Goal: Task Accomplishment & Management: Manage account settings

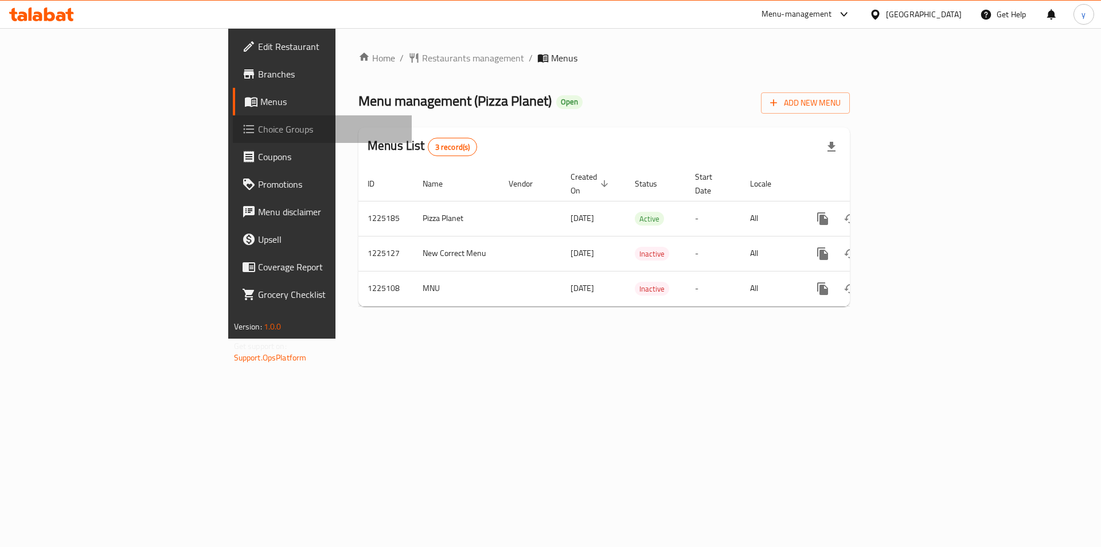
click at [258, 127] on span "Choice Groups" at bounding box center [330, 129] width 145 height 14
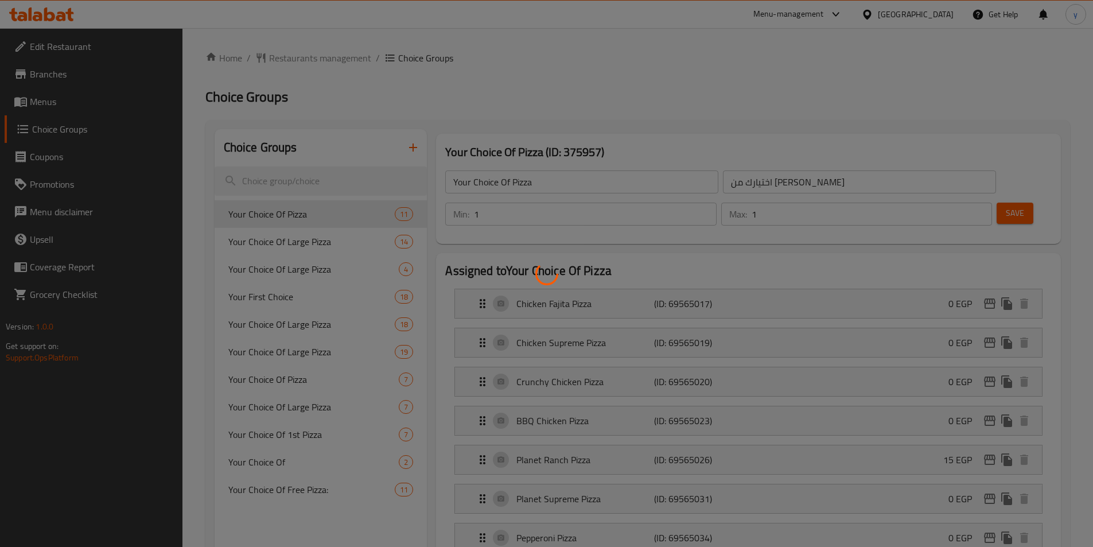
click at [279, 181] on div at bounding box center [546, 273] width 1093 height 547
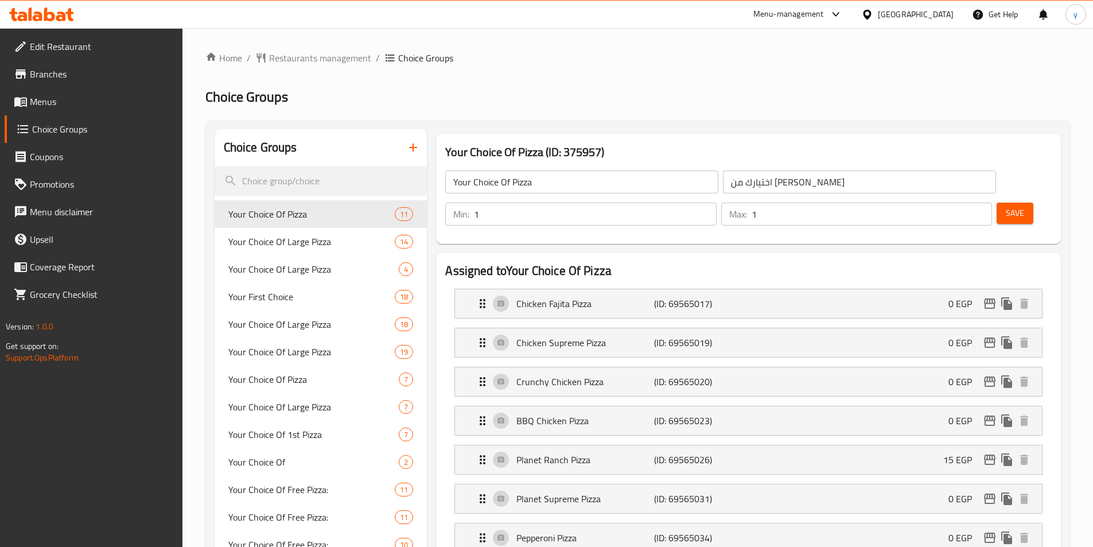
click at [279, 181] on input "search" at bounding box center [321, 180] width 213 height 29
paste input "725889"
click at [288, 182] on input "725889" at bounding box center [321, 180] width 213 height 29
paste input "725889"
type input "725889725889"
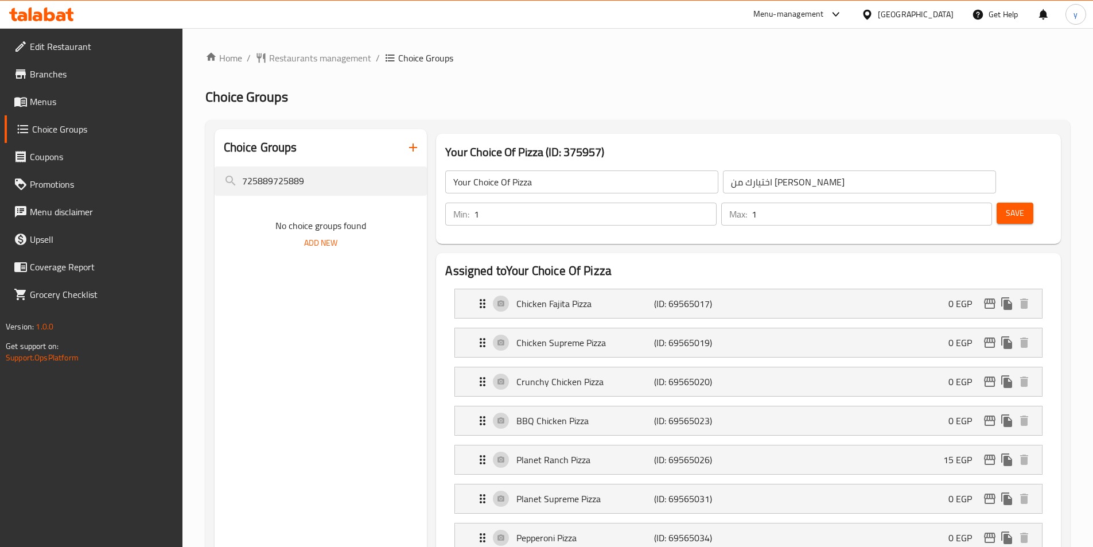
drag, startPoint x: 327, startPoint y: 181, endPoint x: 40, endPoint y: 207, distance: 289.1
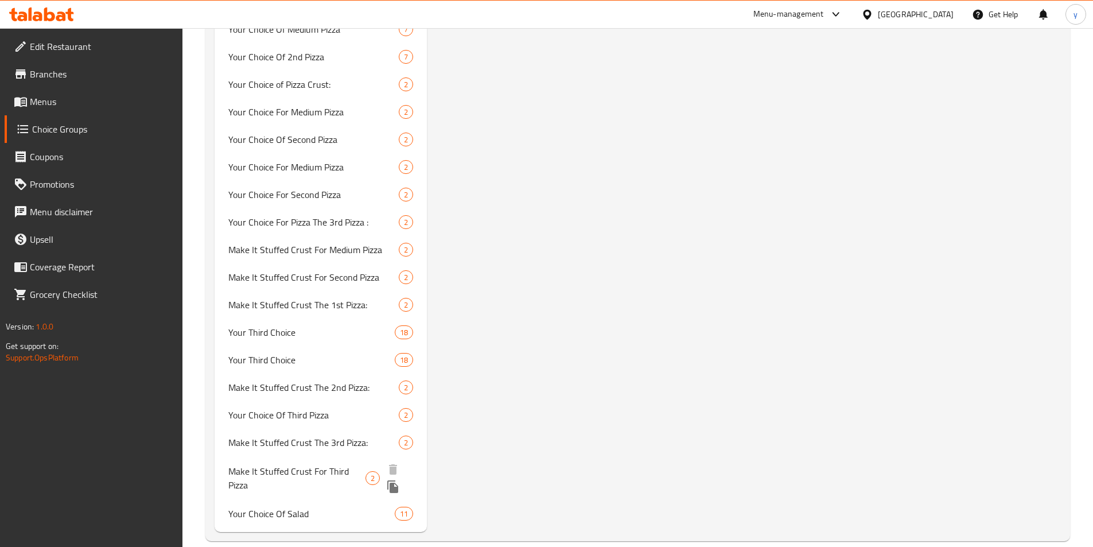
scroll to position [3434, 0]
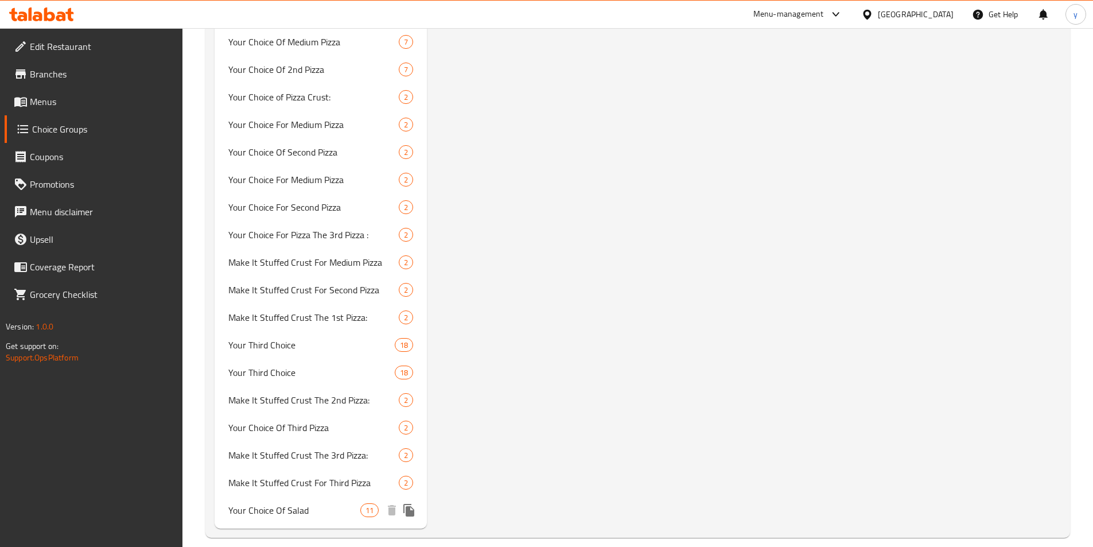
click at [265, 503] on span "Your Choice Of Salad" at bounding box center [294, 510] width 132 height 14
type input "Your Choice Of Salad"
type input "اختيارك من السلطة"
type input "5"
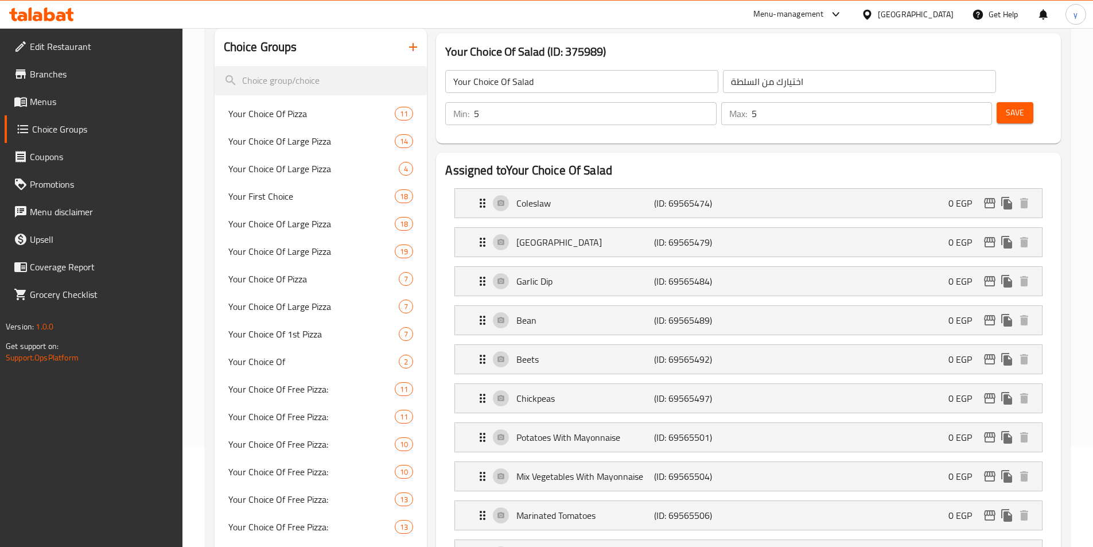
scroll to position [0, 0]
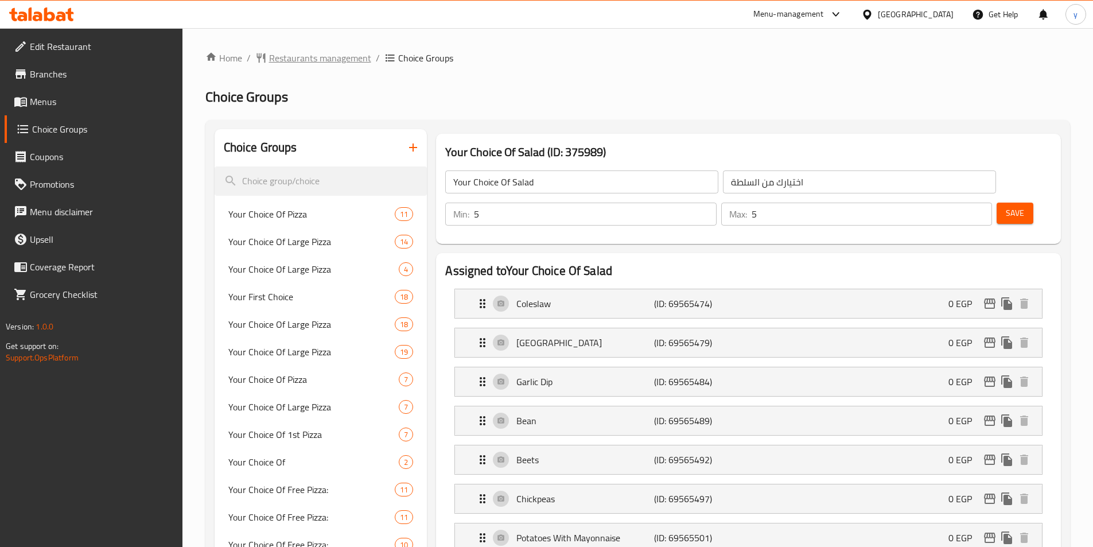
click at [307, 54] on span "Restaurants management" at bounding box center [320, 58] width 102 height 14
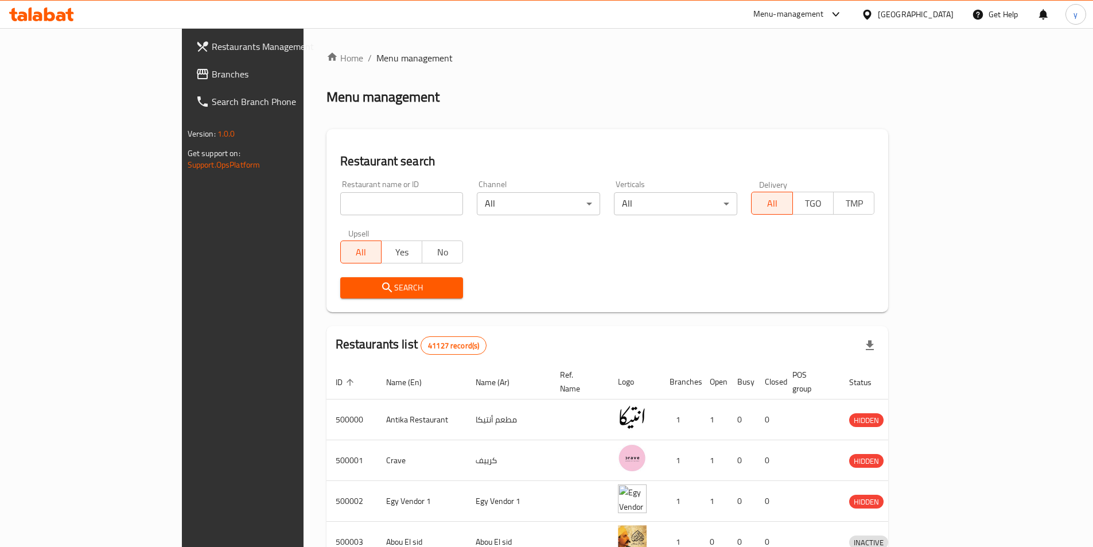
click at [212, 72] on span "Branches" at bounding box center [283, 74] width 143 height 14
